Goal: Task Accomplishment & Management: Manage account settings

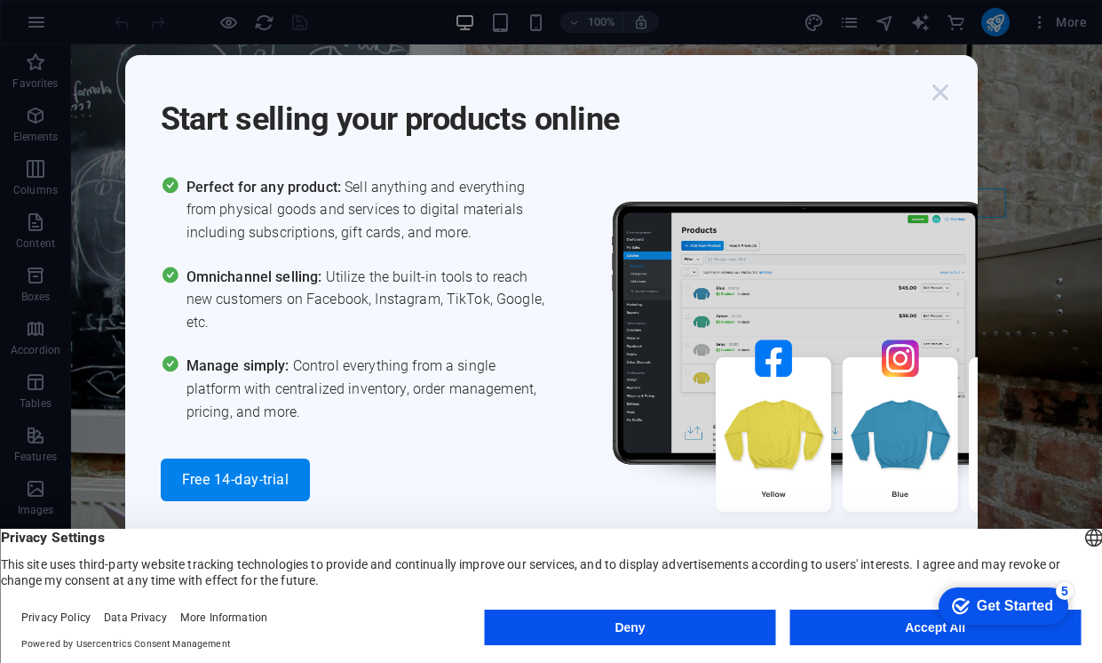
click at [945, 90] on icon "button" at bounding box center [941, 92] width 32 height 32
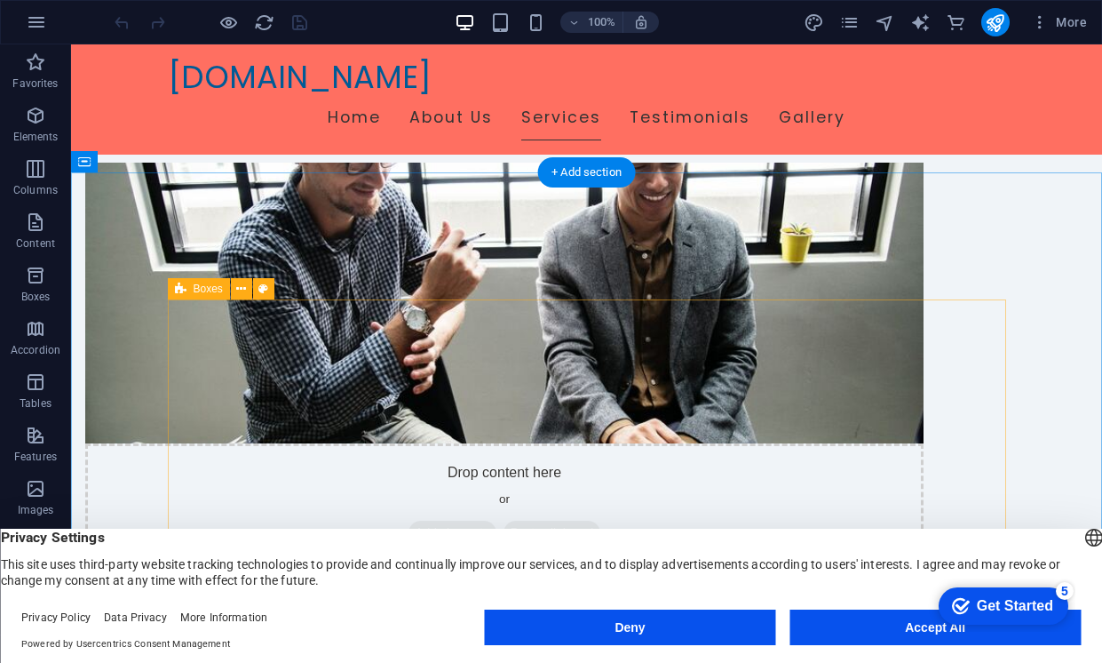
scroll to position [868, 0]
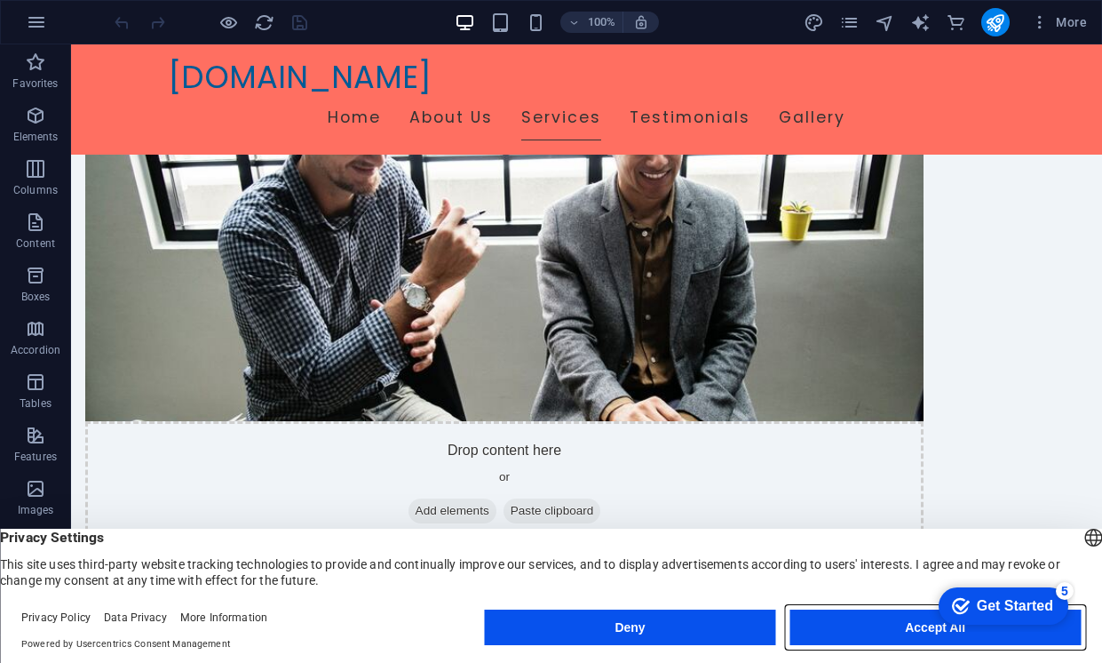
click at [868, 631] on button "Accept All" at bounding box center [935, 627] width 291 height 36
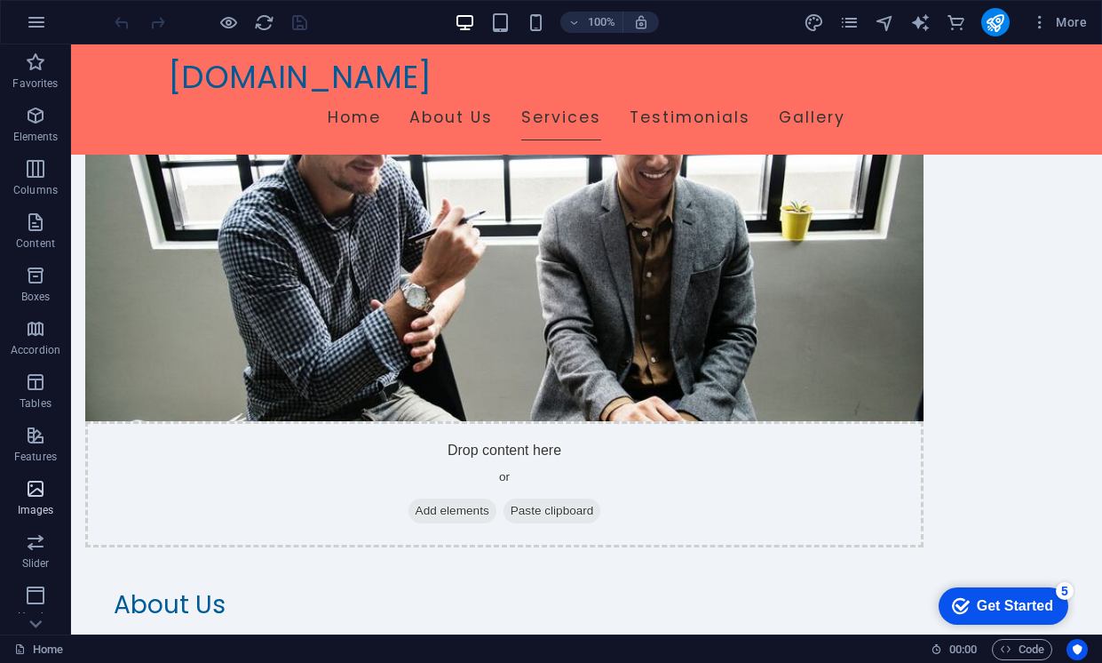
scroll to position [263, 0]
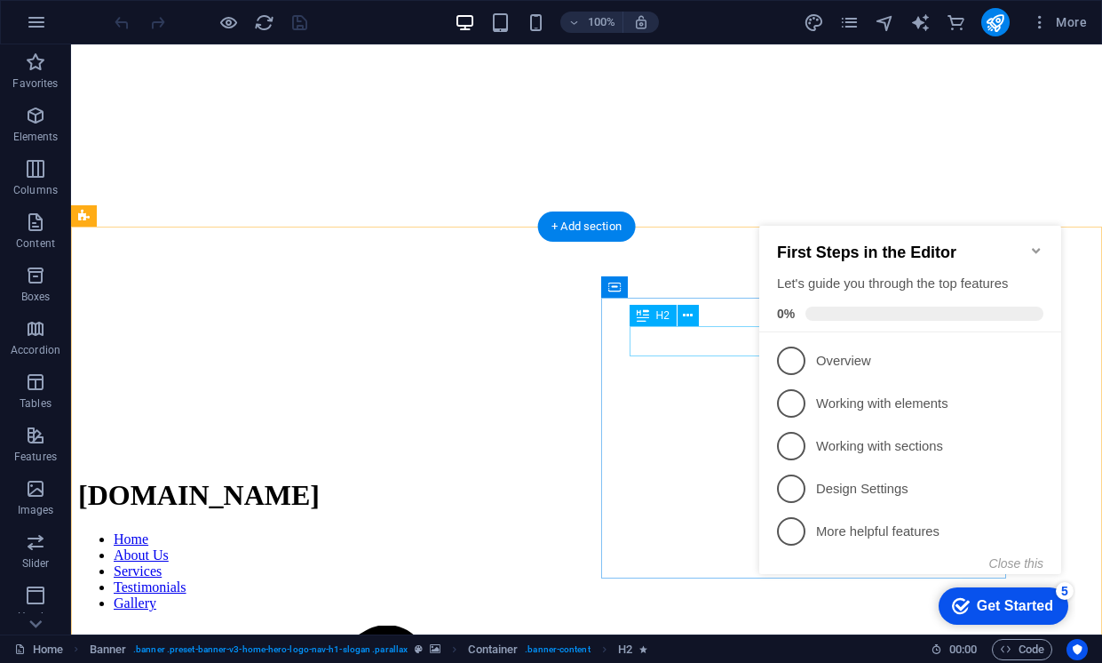
scroll to position [246, 0]
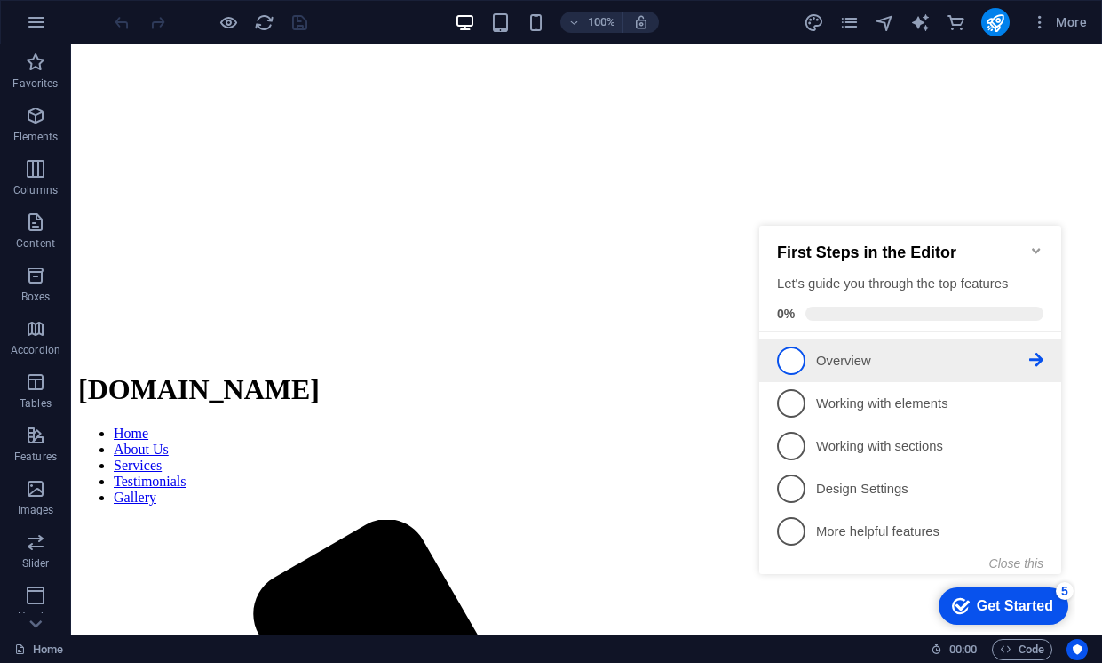
click at [861, 365] on p "Overview - incomplete" at bounding box center [922, 361] width 213 height 19
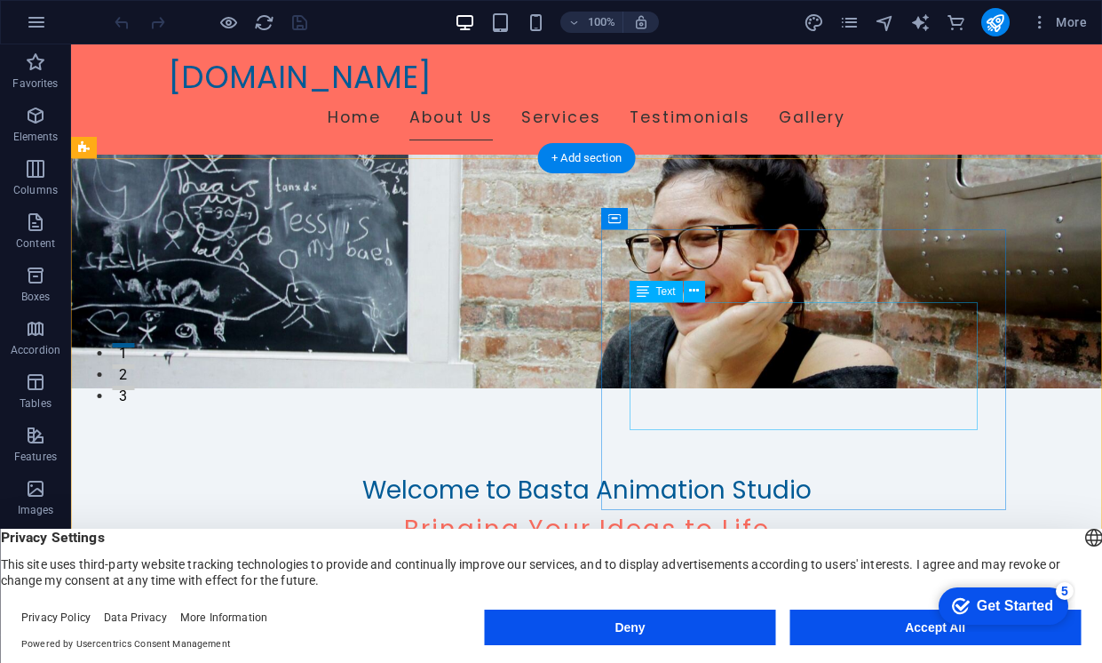
scroll to position [0, 0]
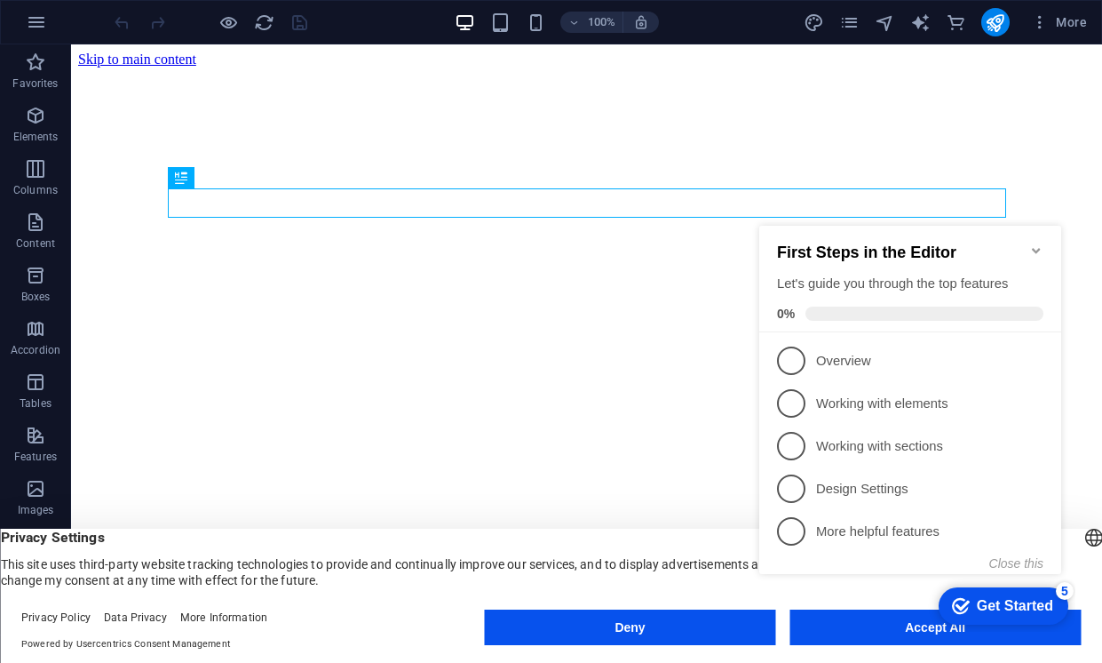
click at [862, 627] on div "checkmark Get Started 5 First Steps in the Editor Let's guide you through the t…" at bounding box center [913, 416] width 323 height 432
click at [1039, 243] on icon "Minimize checklist" at bounding box center [1037, 250] width 14 height 14
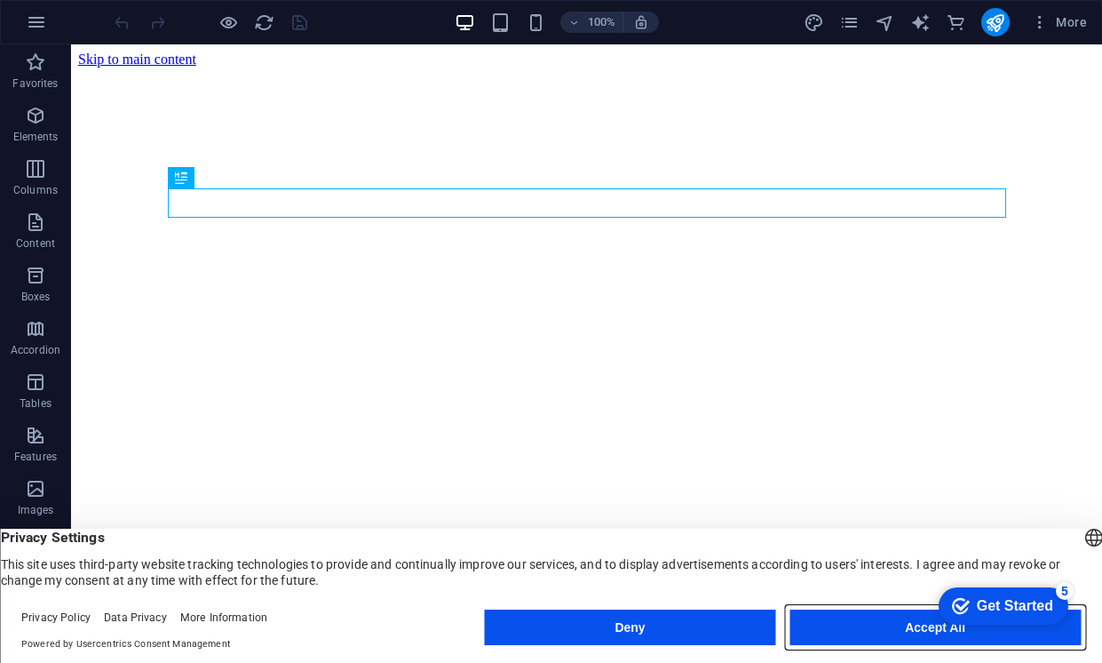
click at [0, 0] on button "Accept All" at bounding box center [0, 0] width 0 height 0
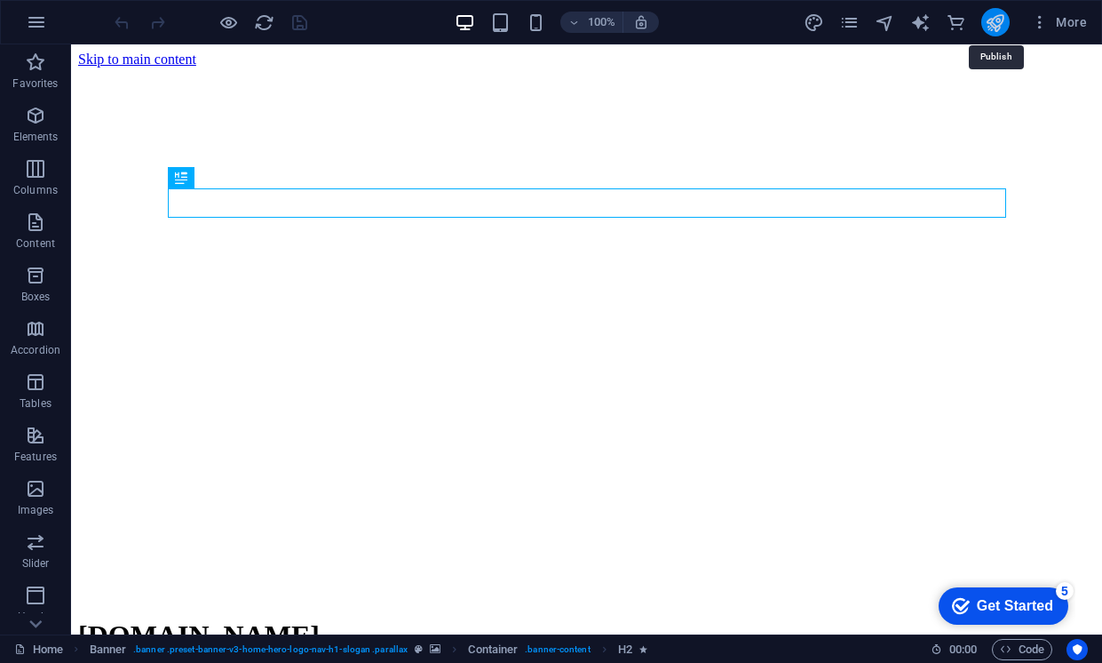
click at [997, 23] on icon "publish" at bounding box center [995, 22] width 20 height 20
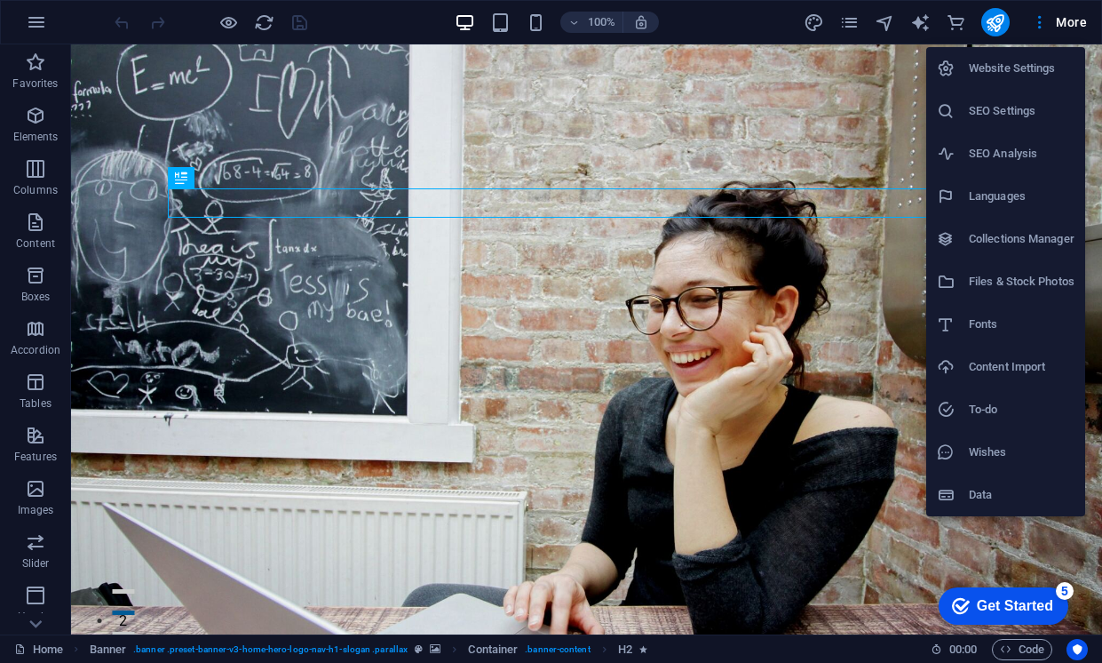
click at [1000, 77] on h6 "Website Settings" at bounding box center [1022, 68] width 106 height 21
